Goal: Transaction & Acquisition: Obtain resource

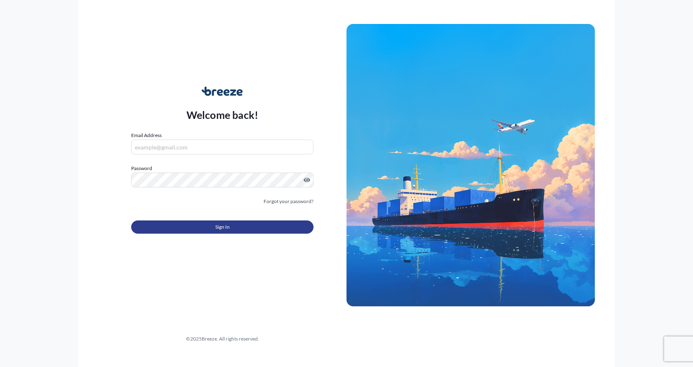
type input "[EMAIL_ADDRESS][DOMAIN_NAME]"
click at [219, 223] on span "Sign In" at bounding box center [222, 227] width 14 height 8
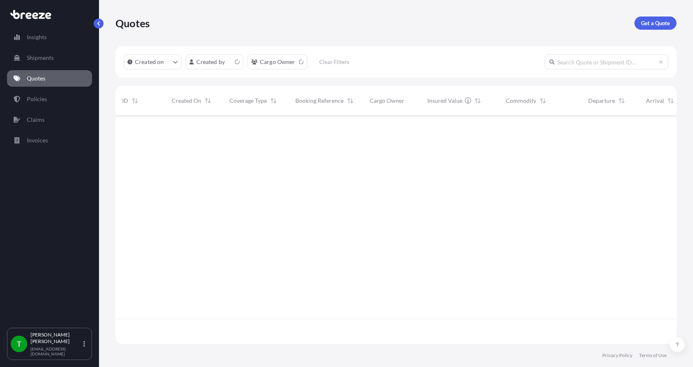
scroll to position [226, 555]
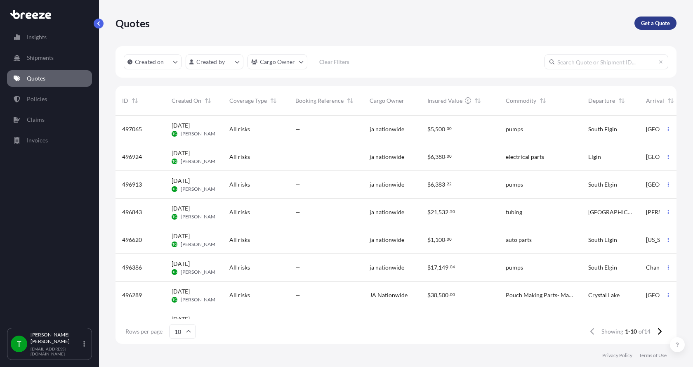
click at [649, 24] on p "Get a Quote" at bounding box center [655, 23] width 29 height 8
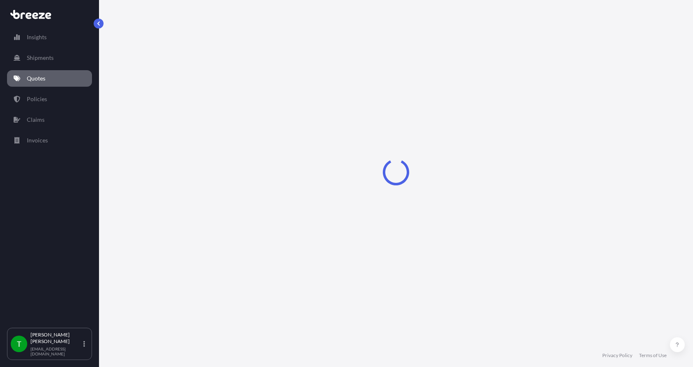
select select "Sea"
select select "1"
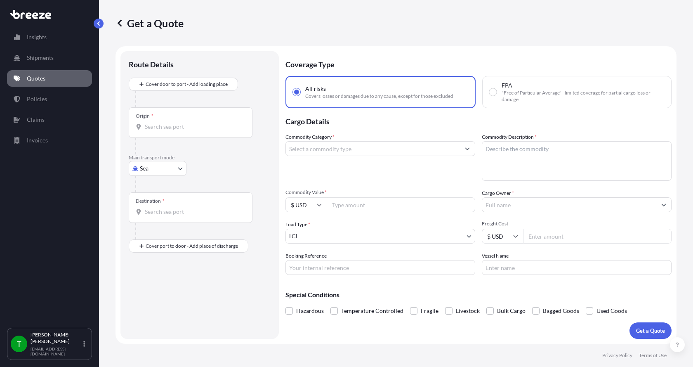
click at [151, 173] on body "Insights Shipments Quotes Policies Claims Invoices T [PERSON_NAME] [EMAIL_ADDRE…" at bounding box center [346, 183] width 693 height 367
click at [154, 217] on span "Road" at bounding box center [150, 219] width 13 height 8
select select "Road"
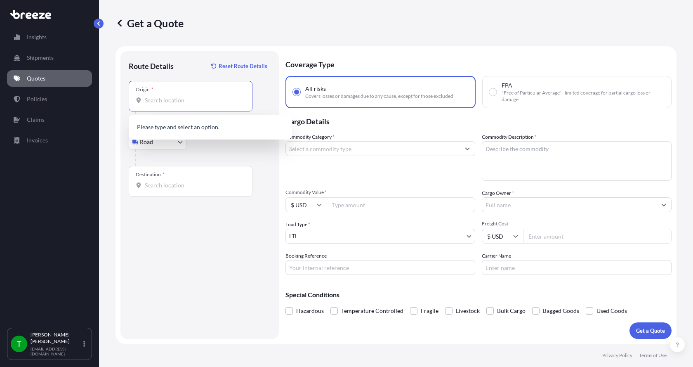
click at [173, 102] on input "Origin *" at bounding box center [193, 100] width 97 height 8
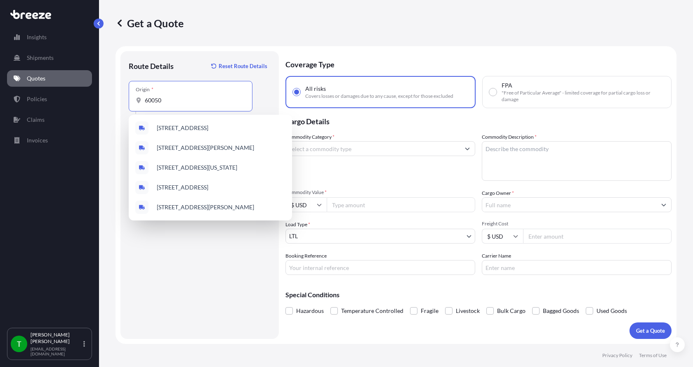
type input "60050"
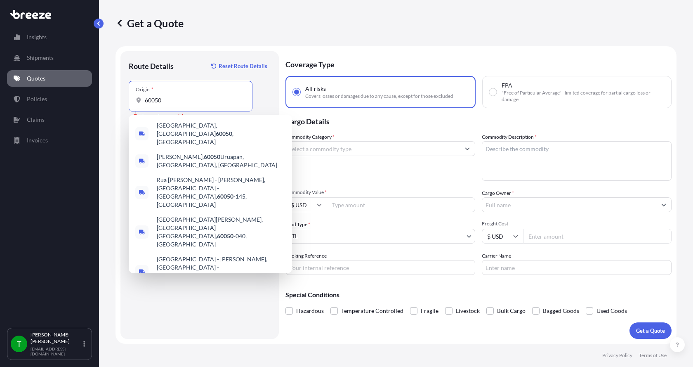
click at [173, 102] on input "60050" at bounding box center [193, 100] width 97 height 8
click at [185, 125] on span "[GEOGRAPHIC_DATA] , [GEOGRAPHIC_DATA]" at bounding box center [221, 133] width 129 height 25
type input "[GEOGRAPHIC_DATA], [GEOGRAPHIC_DATA]"
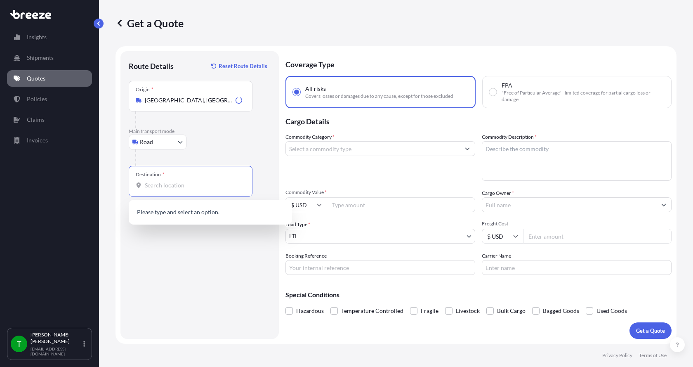
click at [175, 186] on input "Destination *" at bounding box center [193, 185] width 97 height 8
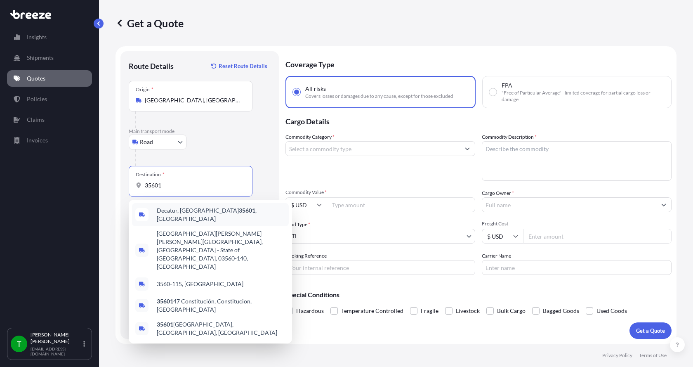
click at [181, 213] on span "[GEOGRAPHIC_DATA]" at bounding box center [221, 214] width 129 height 16
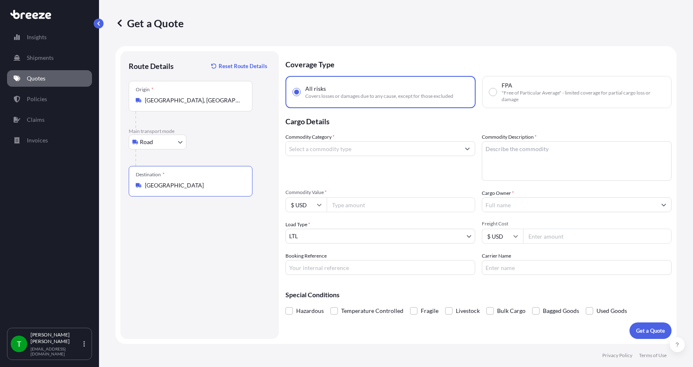
type input "[GEOGRAPHIC_DATA]"
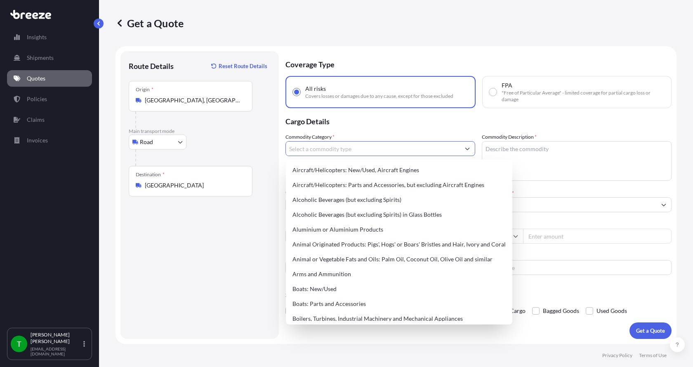
click at [379, 151] on input "Commodity Category *" at bounding box center [373, 148] width 174 height 15
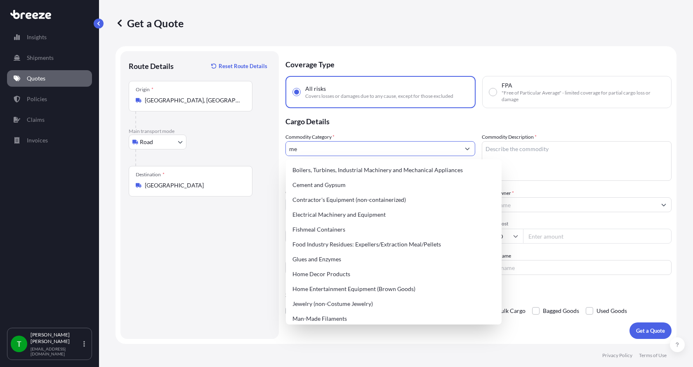
type input "m"
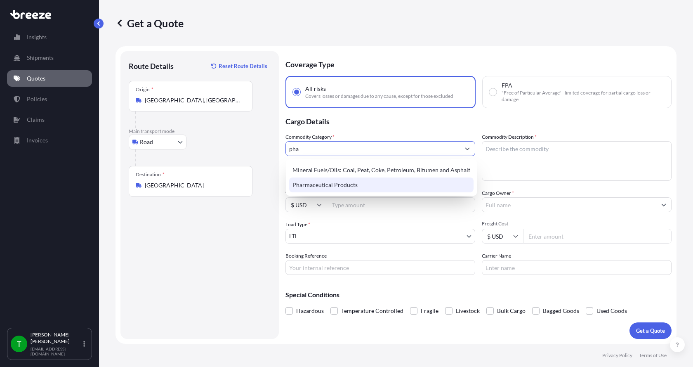
click at [371, 181] on div "Pharmaceutical Products" at bounding box center [381, 184] width 184 height 15
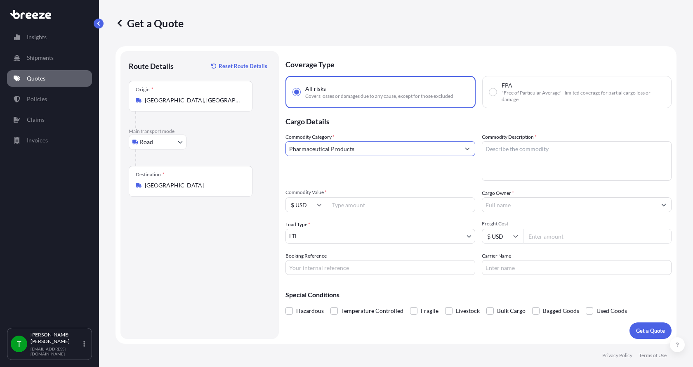
type input "Pharmaceutical Products"
click at [515, 172] on textarea "Commodity Description *" at bounding box center [577, 161] width 190 height 40
type textarea "pain relivers"
type input "500"
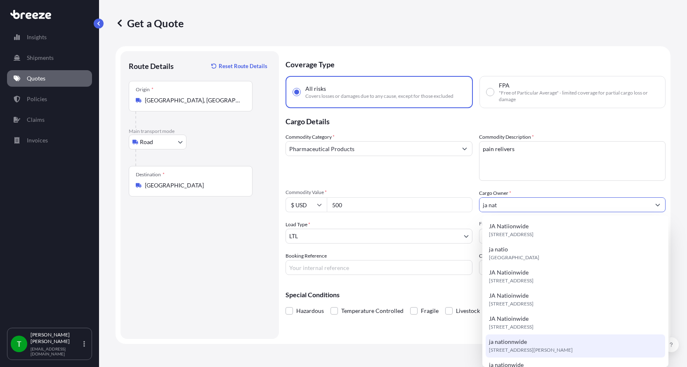
click at [545, 346] on span "[STREET_ADDRESS][PERSON_NAME]" at bounding box center [531, 350] width 84 height 8
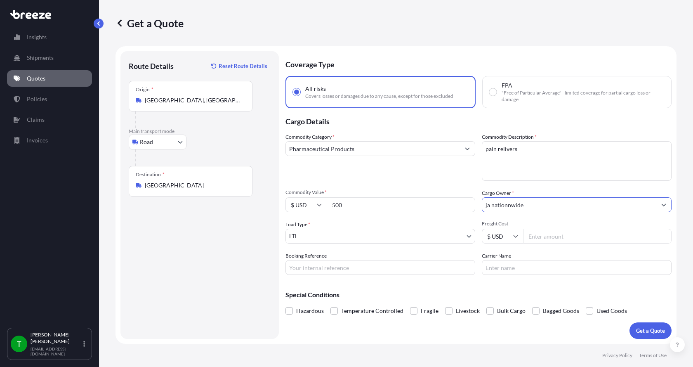
type input "ja nationnwide"
click at [557, 240] on input "Freight Cost" at bounding box center [597, 235] width 148 height 15
type input "425"
click at [642, 325] on button "Get a Quote" at bounding box center [650, 330] width 42 height 16
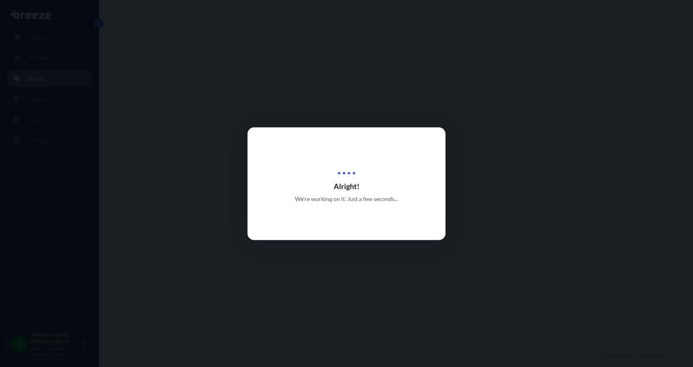
select select "Road"
select select "1"
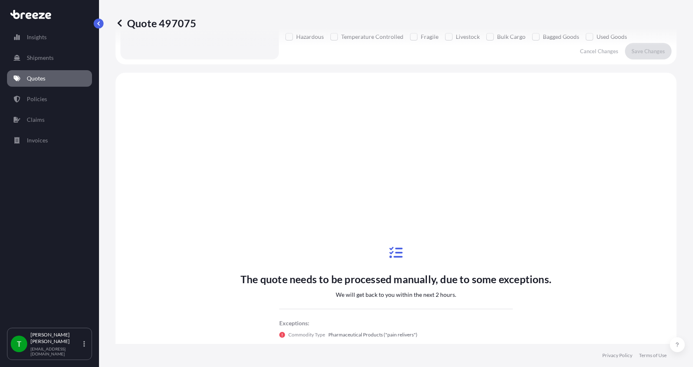
scroll to position [305, 0]
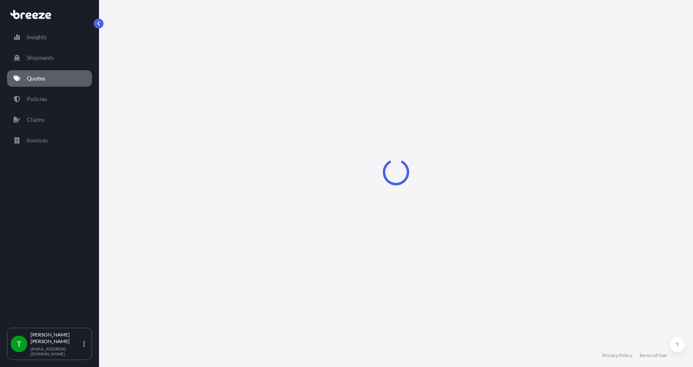
select select "Road"
select select "1"
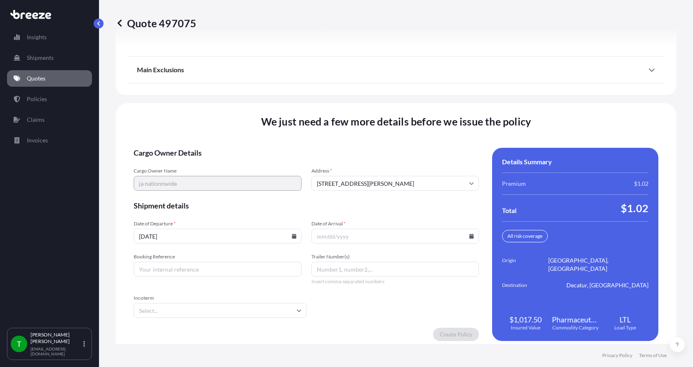
scroll to position [1085, 0]
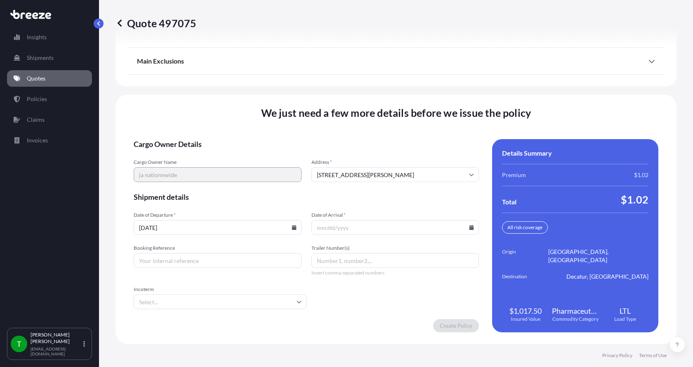
click at [289, 230] on input "08/19/2025" at bounding box center [218, 227] width 168 height 15
click at [292, 229] on icon at bounding box center [294, 227] width 5 height 5
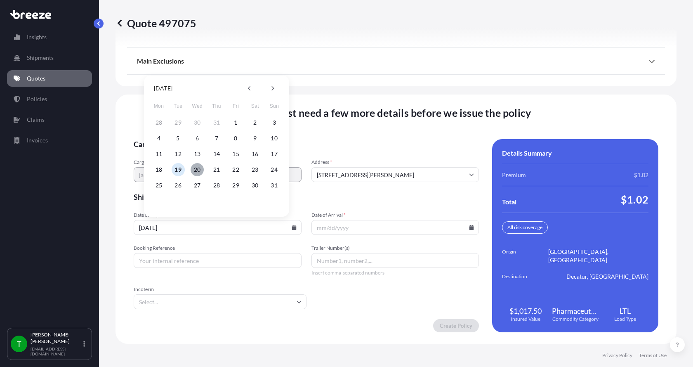
click at [194, 168] on button "20" at bounding box center [197, 169] width 13 height 13
type input "08/20/2025"
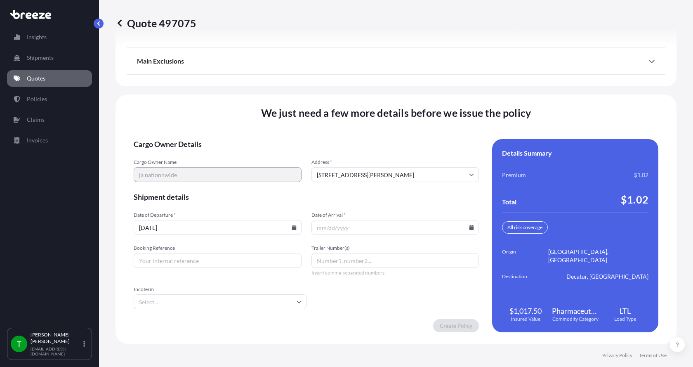
click at [469, 227] on icon at bounding box center [471, 227] width 5 height 5
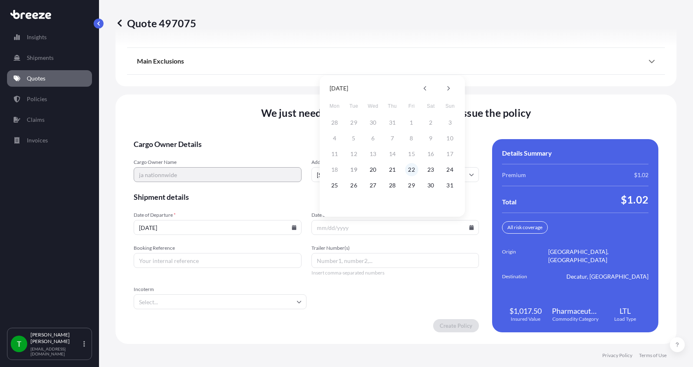
click at [410, 169] on button "22" at bounding box center [411, 169] width 13 height 13
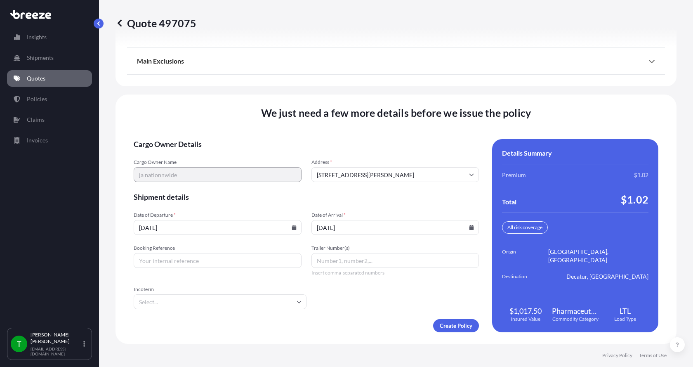
type input "08/22/2025"
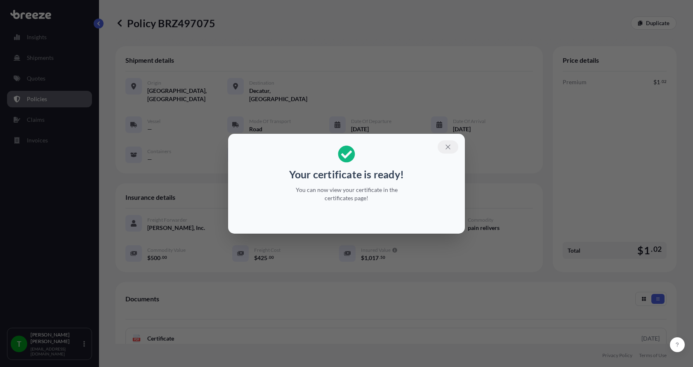
click at [447, 144] on icon "button" at bounding box center [447, 146] width 7 height 7
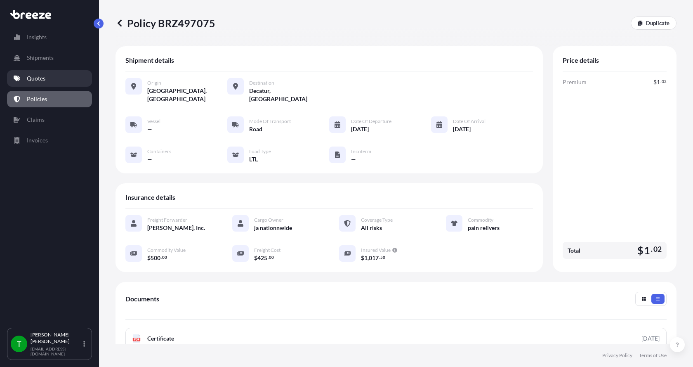
click at [42, 77] on p "Quotes" at bounding box center [36, 78] width 19 height 8
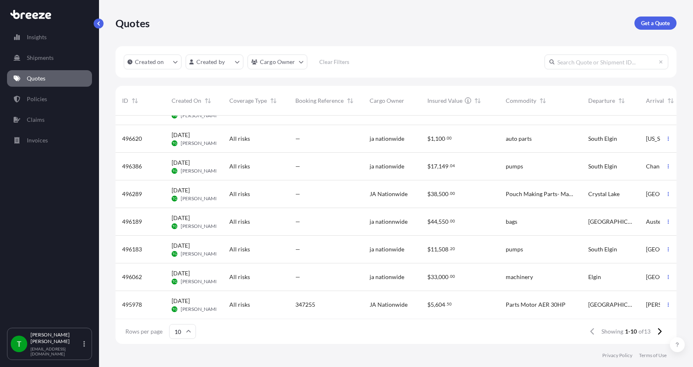
scroll to position [80, 0]
click at [659, 333] on icon at bounding box center [659, 330] width 5 height 7
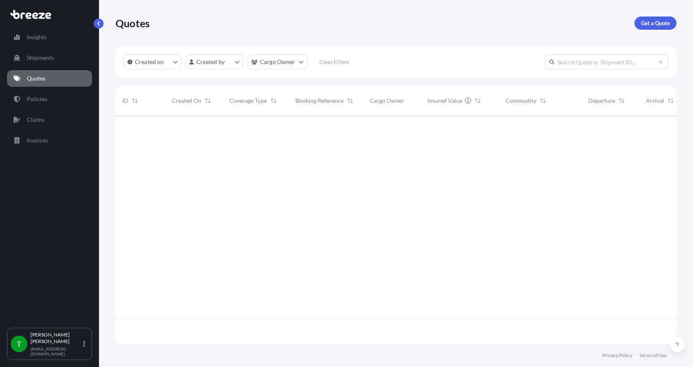
scroll to position [0, 0]
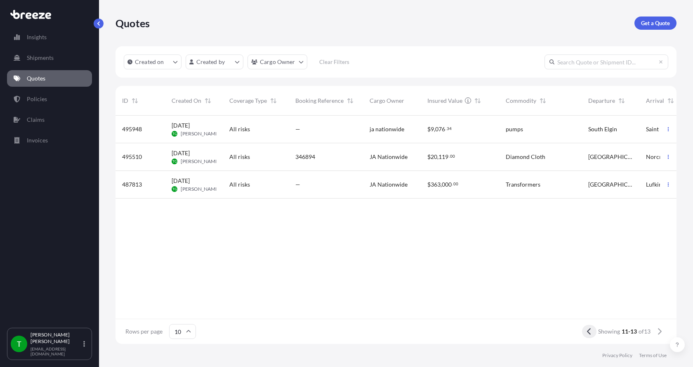
click at [587, 335] on button at bounding box center [589, 331] width 14 height 13
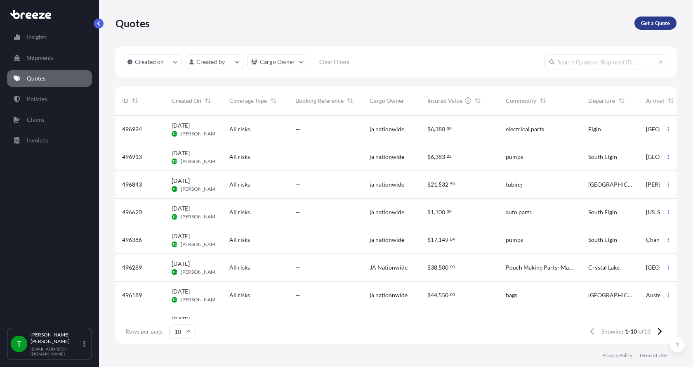
click at [653, 25] on p "Get a Quote" at bounding box center [655, 23] width 29 height 8
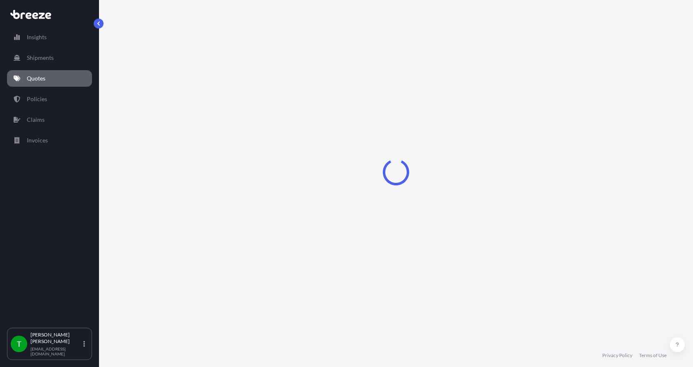
select select "Sea"
select select "1"
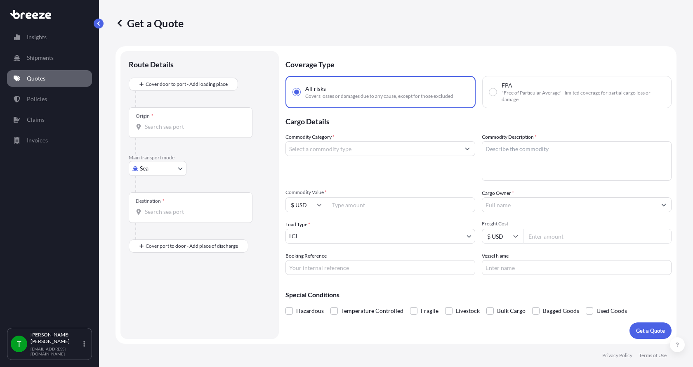
click at [148, 171] on body "Insights Shipments Quotes Policies Claims Invoices T [PERSON_NAME] [EMAIL_ADDRE…" at bounding box center [346, 183] width 693 height 367
click at [159, 220] on div "Road" at bounding box center [157, 219] width 51 height 15
select select "Road"
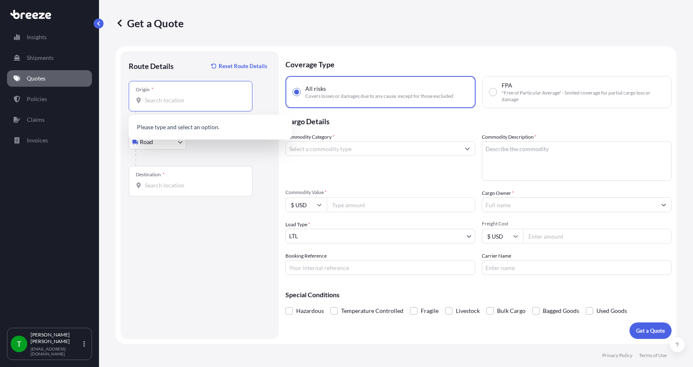
click at [178, 103] on input "Origin *" at bounding box center [193, 100] width 97 height 8
click at [158, 91] on div "Origin *" at bounding box center [191, 96] width 124 height 31
click at [158, 96] on input "Origin * Please select an origin" at bounding box center [193, 100] width 97 height 8
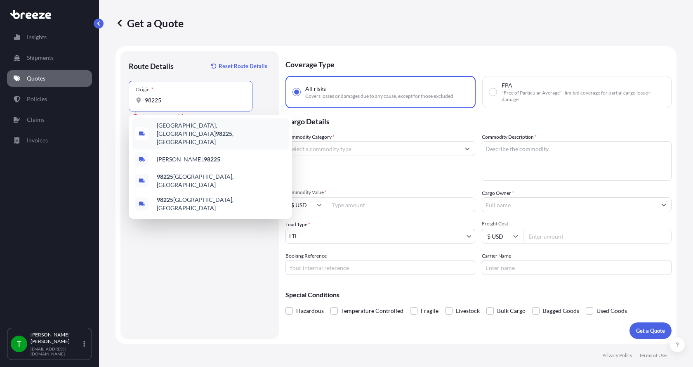
click at [165, 123] on div "Bellingham, WA 98225 , USA" at bounding box center [210, 133] width 157 height 31
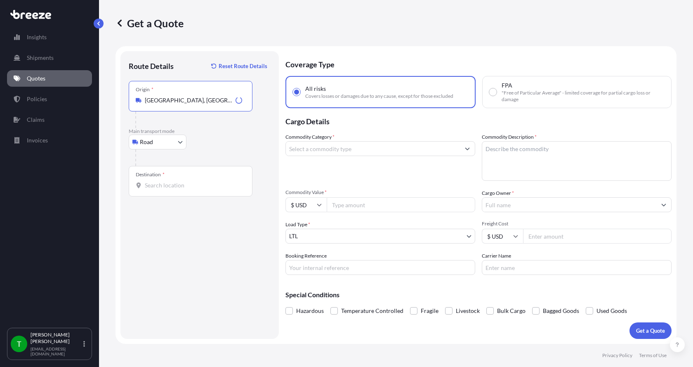
type input "Bellingham, WA 98225, USA"
click at [164, 185] on input "Destination *" at bounding box center [193, 185] width 97 height 8
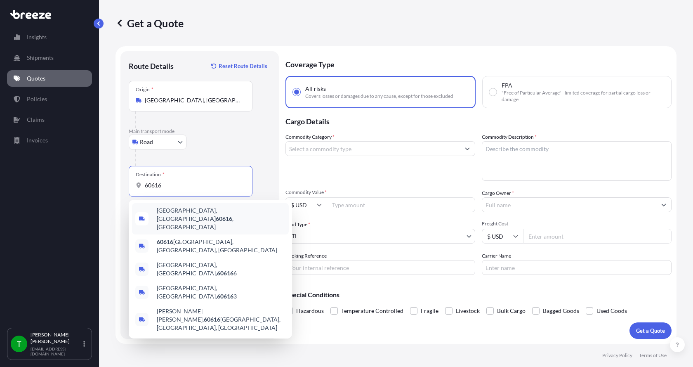
click at [171, 216] on span "Chicago, IL 60616 , USA" at bounding box center [221, 218] width 129 height 25
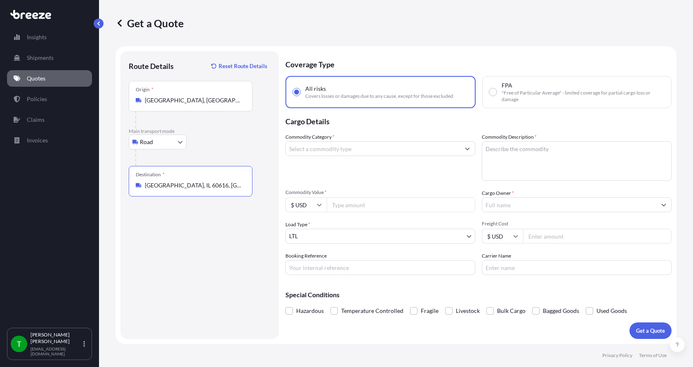
type input "Chicago, IL 60616, USA"
click at [378, 150] on input "Commodity Category *" at bounding box center [373, 148] width 174 height 15
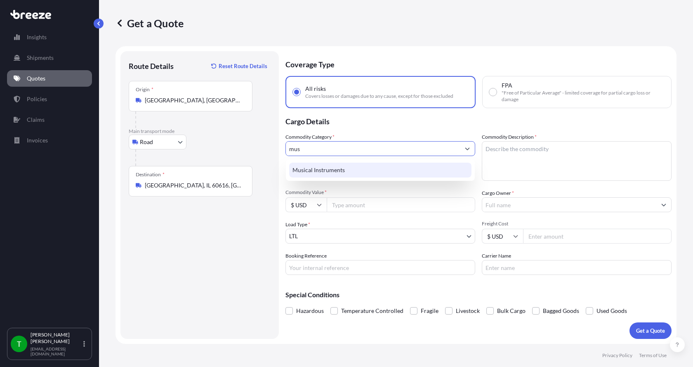
click at [363, 166] on div "Musical Instruments" at bounding box center [380, 169] width 182 height 15
type input "Musical Instruments"
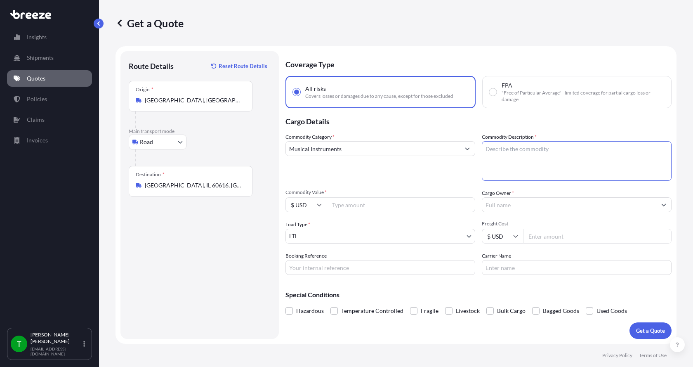
click at [537, 178] on textarea "Commodity Description *" at bounding box center [577, 161] width 190 height 40
type textarea "organ"
type input "100000"
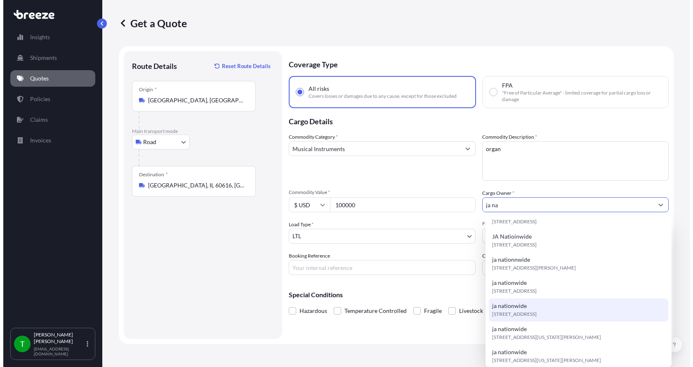
scroll to position [82, 0]
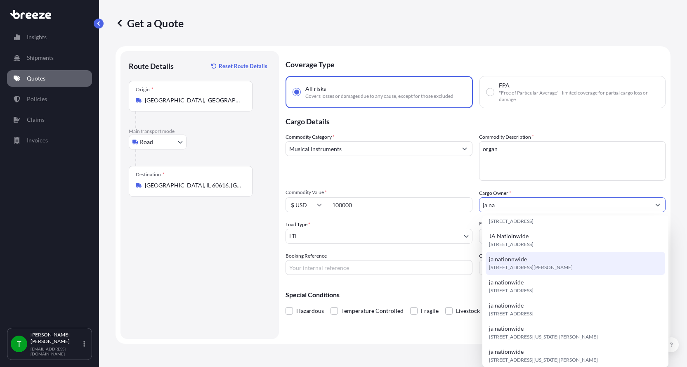
click at [565, 265] on span "[STREET_ADDRESS][PERSON_NAME]" at bounding box center [531, 267] width 84 height 8
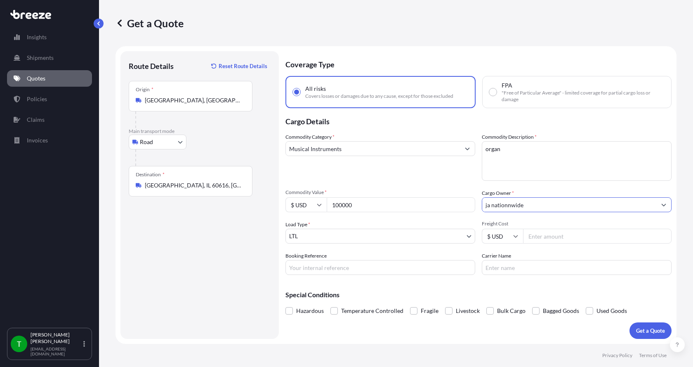
type input "ja nationnwide"
click at [559, 237] on input "Freight Cost" at bounding box center [597, 235] width 148 height 15
type input "3793"
click at [658, 330] on p "Get a Quote" at bounding box center [650, 330] width 29 height 8
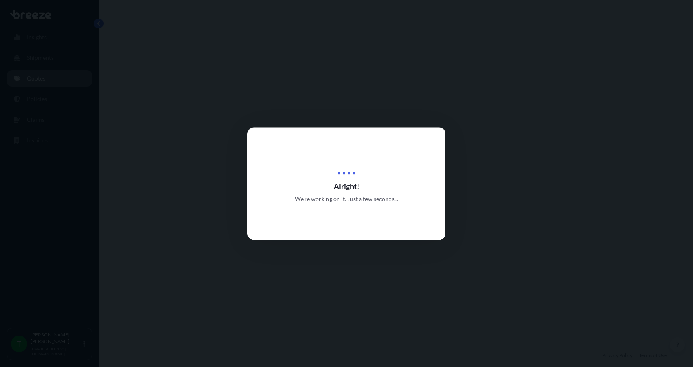
select select "Road"
select select "1"
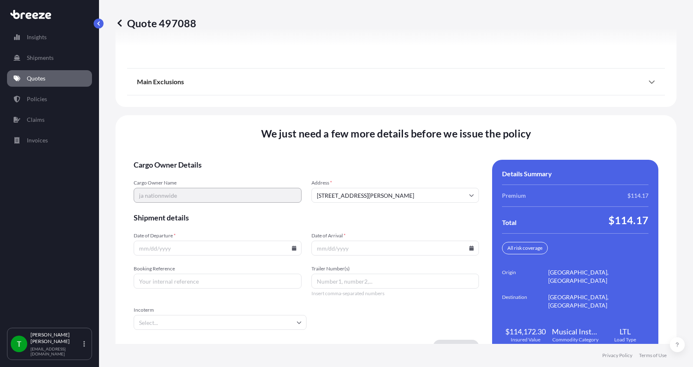
scroll to position [1085, 0]
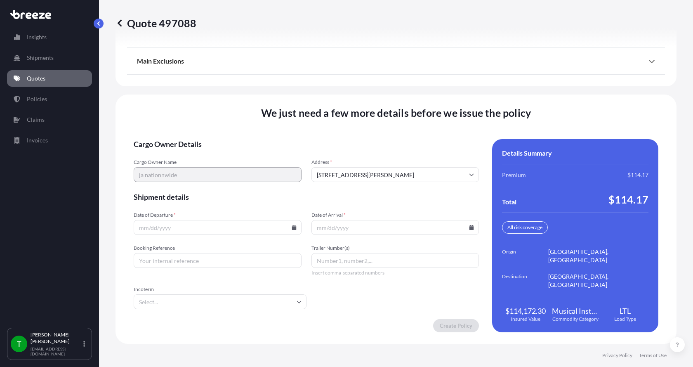
click at [293, 226] on icon at bounding box center [294, 227] width 5 height 5
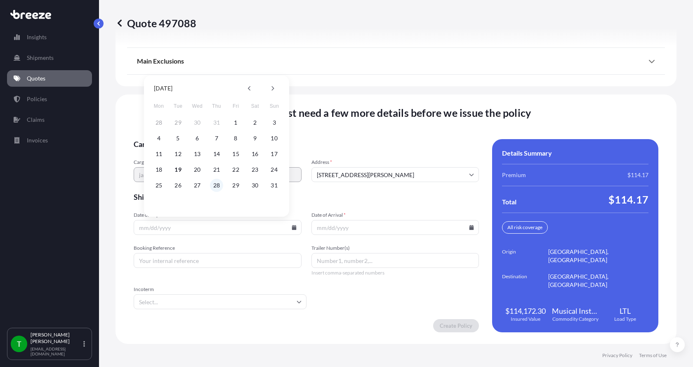
click at [216, 185] on button "28" at bounding box center [216, 185] width 13 height 13
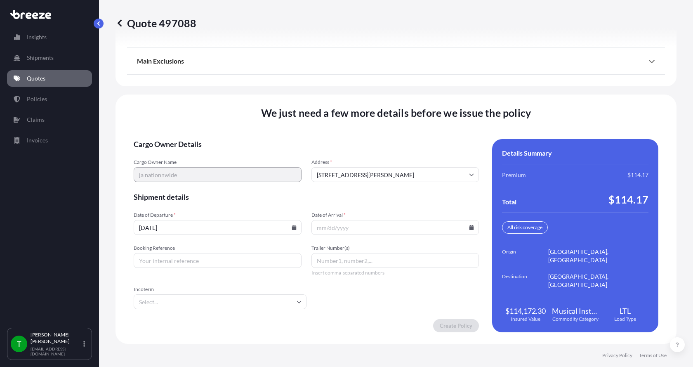
type input "08/28/2025"
click at [469, 228] on icon at bounding box center [471, 227] width 5 height 5
click at [450, 87] on button at bounding box center [448, 88] width 13 height 13
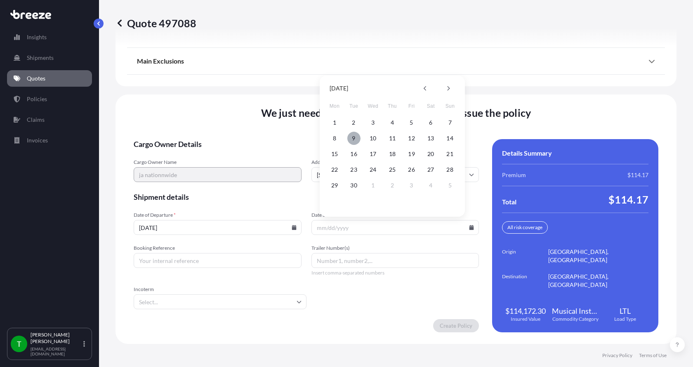
click at [355, 138] on button "9" at bounding box center [353, 138] width 13 height 13
type input "09/09/2025"
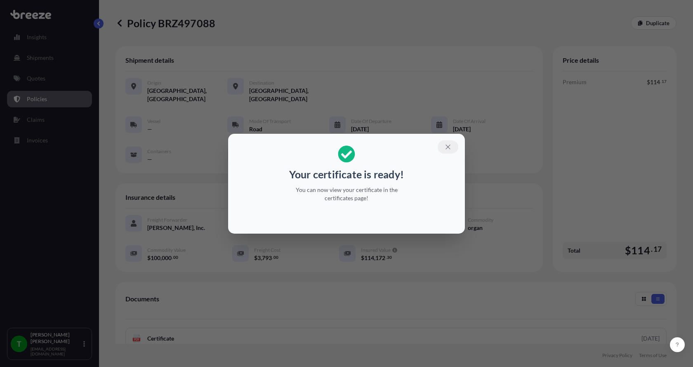
click at [448, 144] on icon "button" at bounding box center [447, 146] width 7 height 7
